Goal: Task Accomplishment & Management: Manage account settings

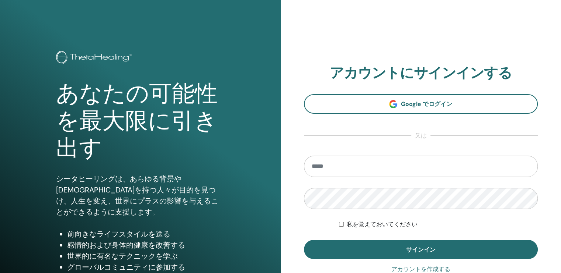
click at [342, 167] on input "email" at bounding box center [421, 166] width 234 height 21
type input "**********"
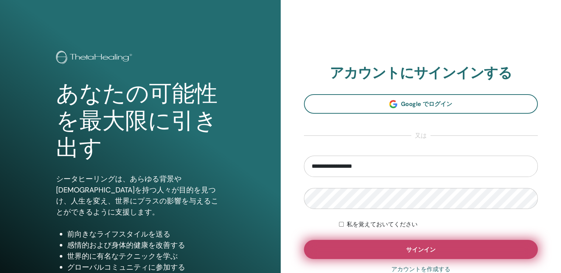
click at [402, 251] on button "サインイン" at bounding box center [421, 249] width 234 height 19
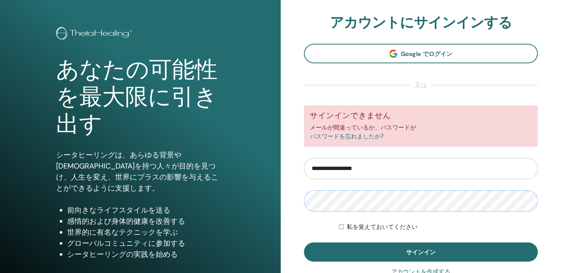
scroll to position [74, 0]
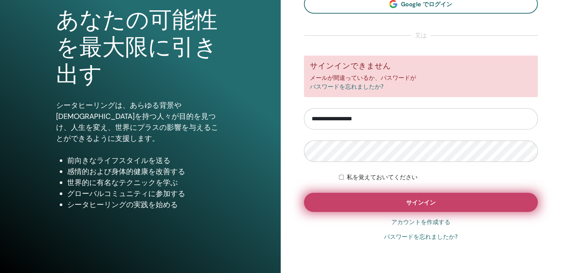
click at [425, 205] on span "サインイン" at bounding box center [420, 203] width 29 height 8
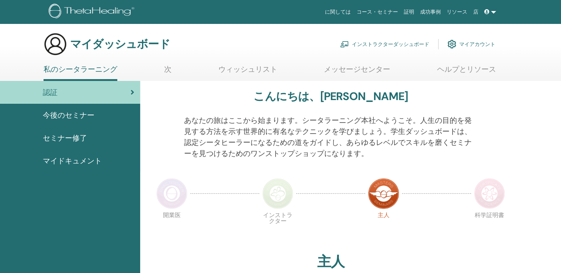
click at [383, 43] on font "インストラクターダッシュボード" at bounding box center [390, 44] width 77 height 7
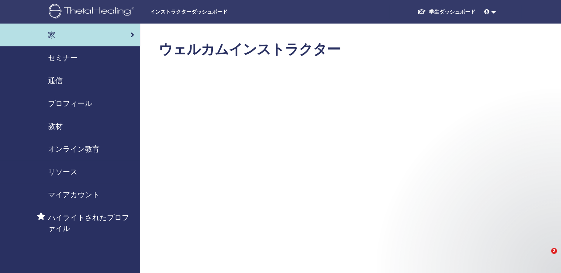
click at [66, 55] on span "セミナー" at bounding box center [62, 57] width 29 height 11
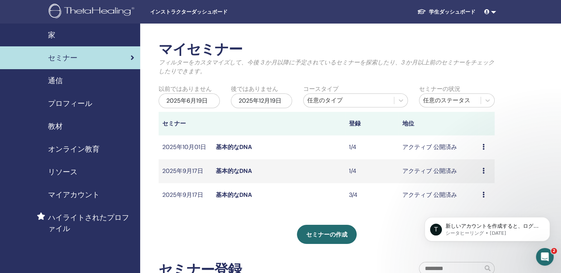
click at [235, 195] on link "基本的なDNA" at bounding box center [234, 195] width 36 height 8
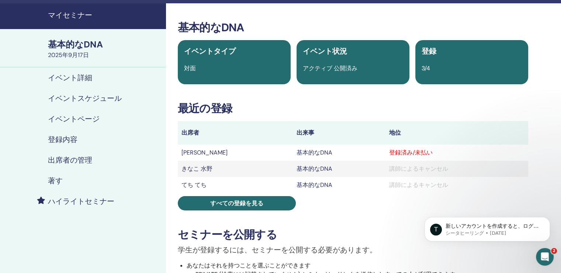
scroll to position [37, 0]
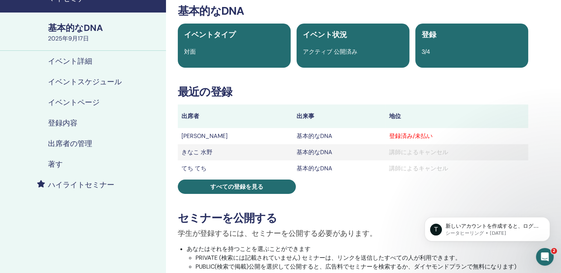
click at [76, 144] on h4 "出席者の管理" at bounding box center [70, 143] width 44 height 9
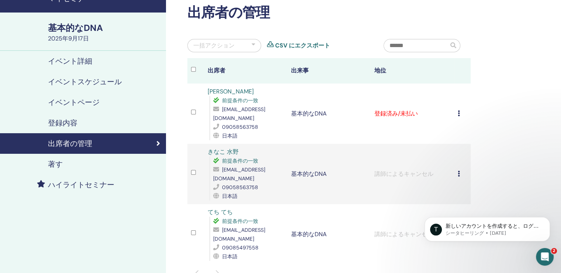
click at [458, 111] on icon at bounding box center [458, 114] width 2 height 6
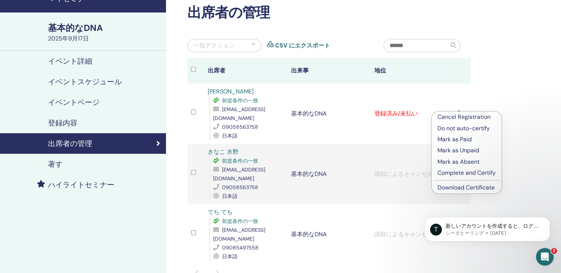
click at [448, 174] on p "Complete and Certify" at bounding box center [466, 173] width 58 height 9
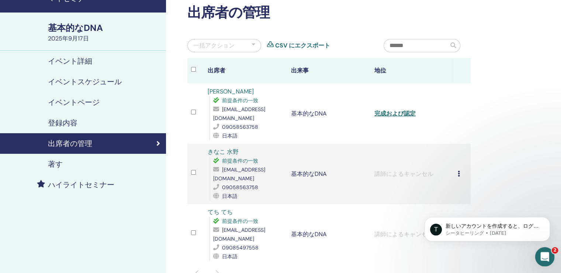
click at [543, 252] on icon "Intercom Messengerを開く" at bounding box center [543, 256] width 12 height 12
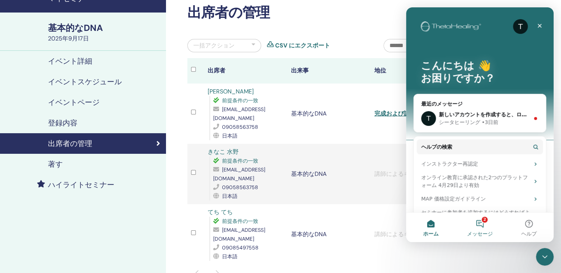
click at [481, 223] on button "2 メッセージ" at bounding box center [479, 227] width 49 height 29
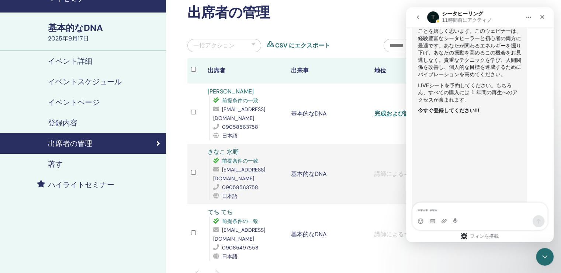
scroll to position [154, 0]
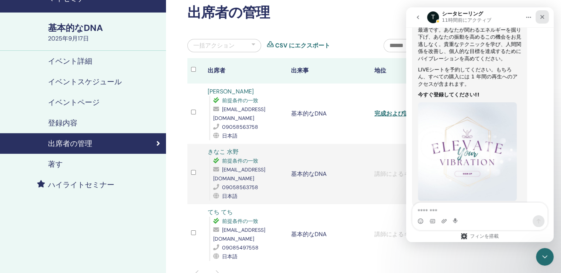
click at [544, 17] on icon "クローズ" at bounding box center [542, 17] width 6 height 6
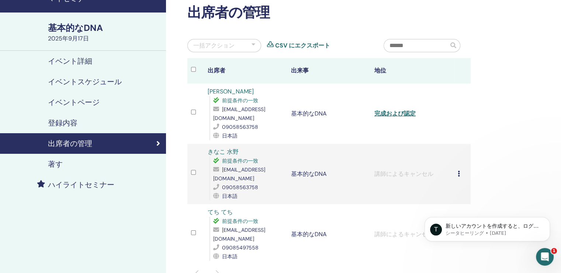
scroll to position [0, 0]
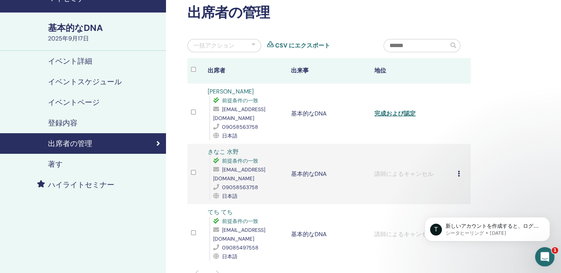
click at [543, 255] on icon "Intercom Messengerを開く" at bounding box center [543, 256] width 12 height 12
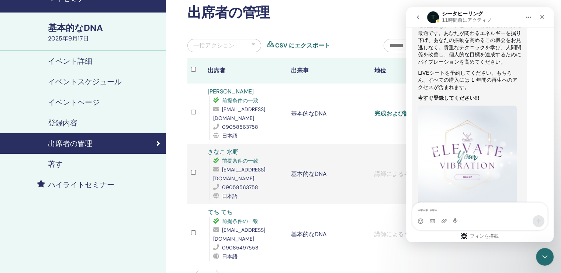
scroll to position [154, 0]
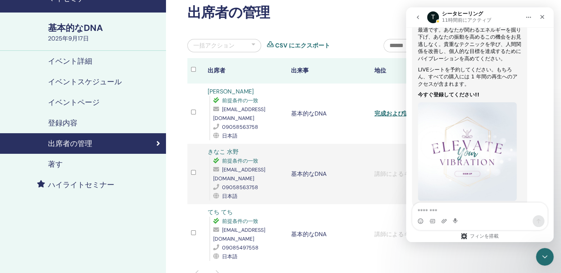
click at [417, 17] on icon "戻ってください" at bounding box center [417, 17] width 2 height 4
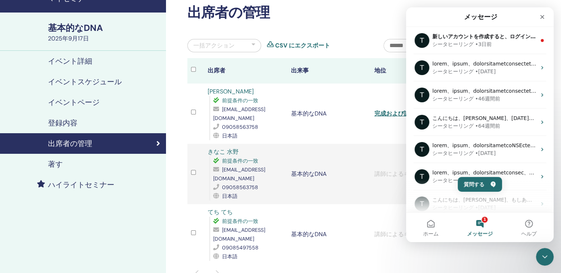
scroll to position [0, 0]
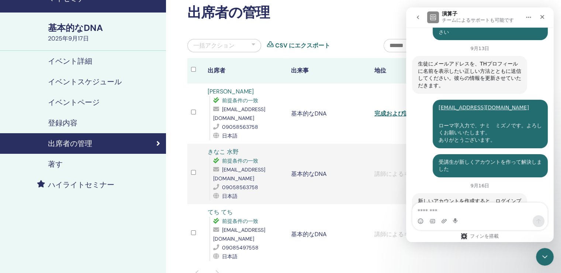
scroll to position [376, 0]
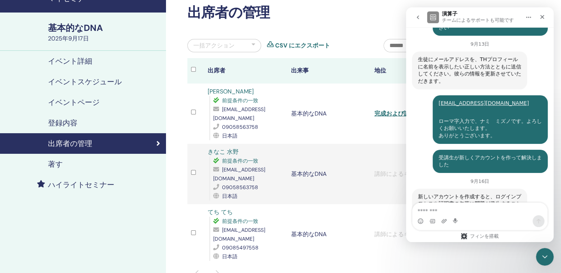
click at [485, 214] on textarea "メッセージ..." at bounding box center [479, 209] width 135 height 13
type textarea "*"
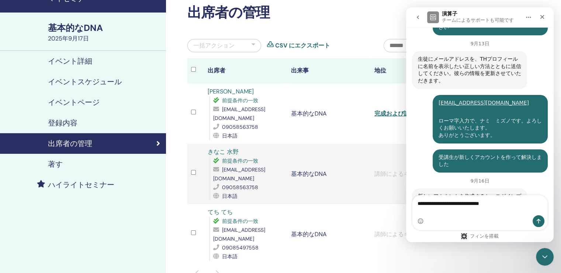
scroll to position [384, 0]
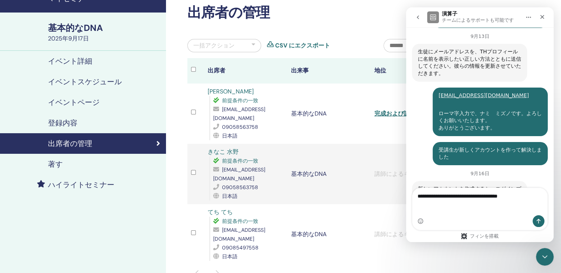
click at [459, 203] on textarea "**********" at bounding box center [479, 198] width 135 height 20
type textarea "**********"
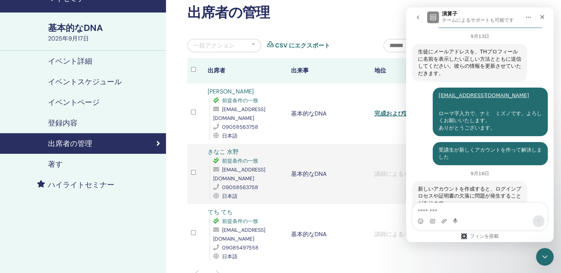
scroll to position [423, 0]
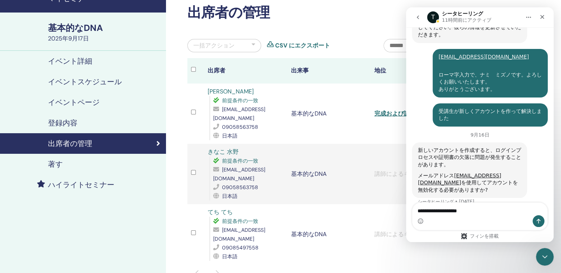
type textarea "**********"
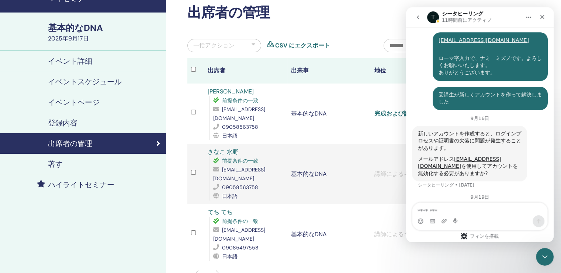
scroll to position [439, 0]
click at [544, 18] on icon "クローズ" at bounding box center [542, 17] width 6 height 6
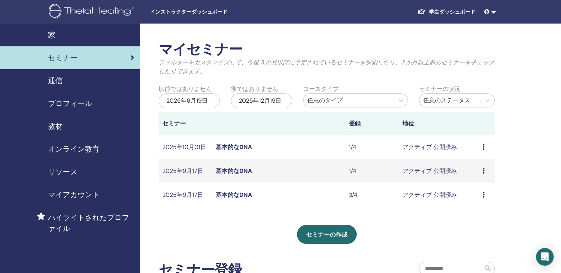
click at [493, 12] on link at bounding box center [490, 12] width 18 height 14
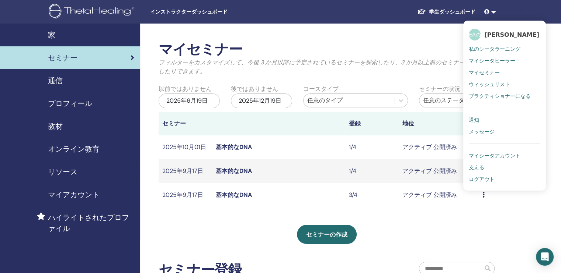
click at [479, 180] on span "ログアウト" at bounding box center [481, 179] width 26 height 7
